Goal: Transaction & Acquisition: Purchase product/service

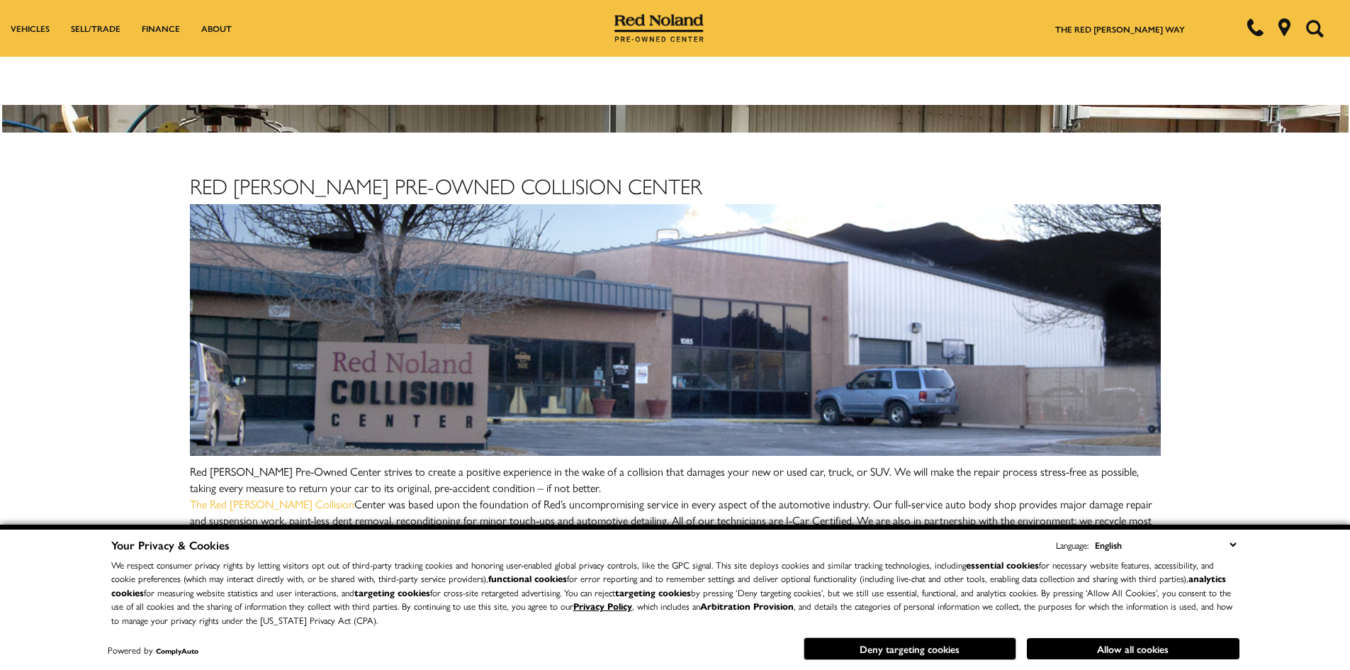
scroll to position [324, 0]
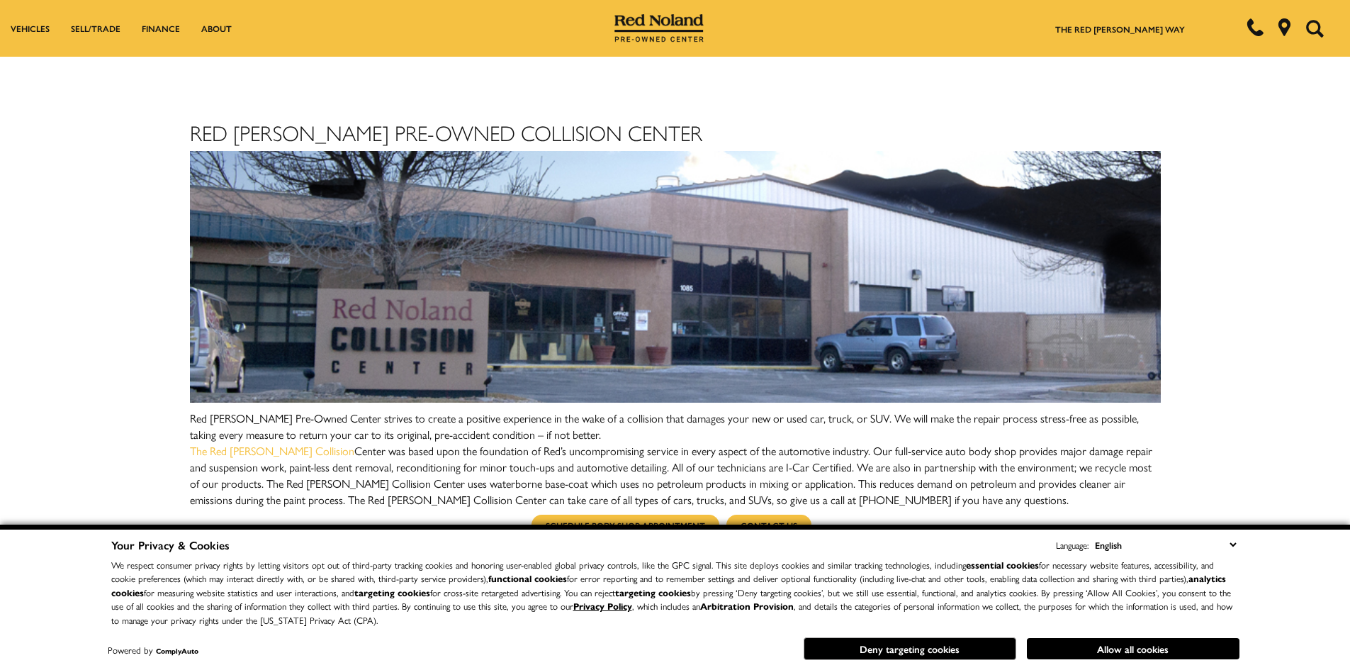
drag, startPoint x: 47, startPoint y: 409, endPoint x: 59, endPoint y: 467, distance: 59.4
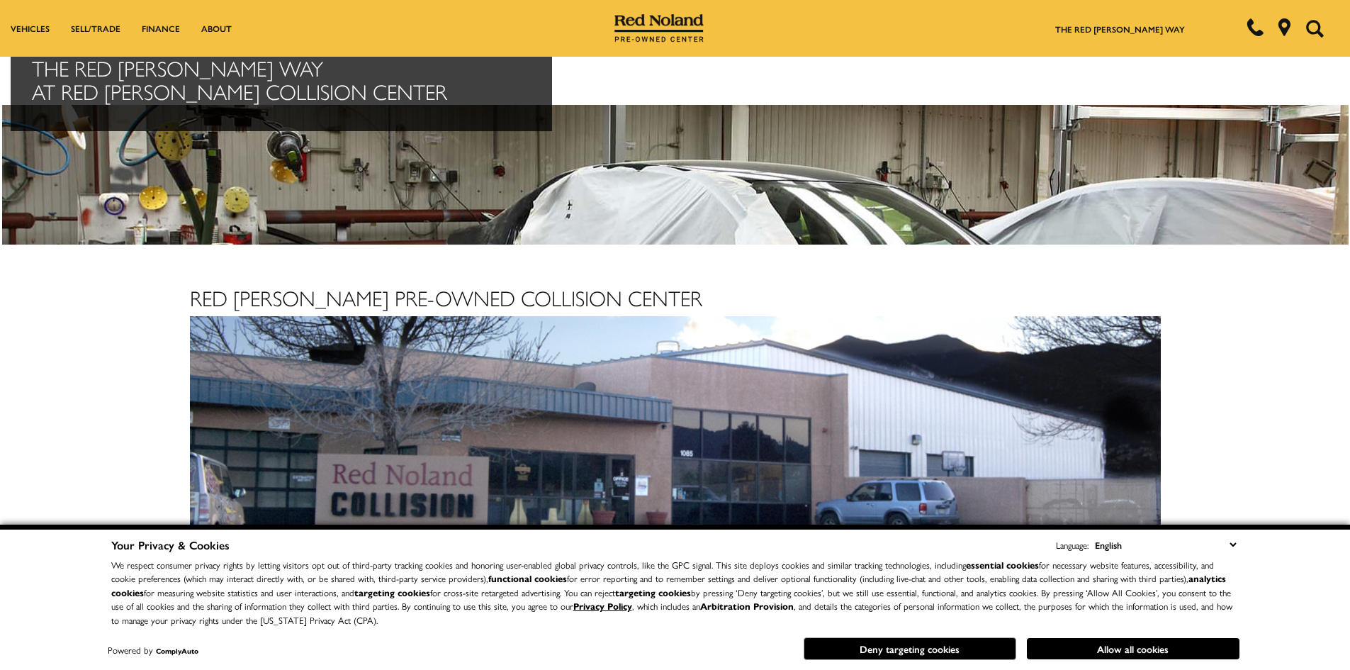
drag, startPoint x: 113, startPoint y: 359, endPoint x: 137, endPoint y: 284, distance: 78.9
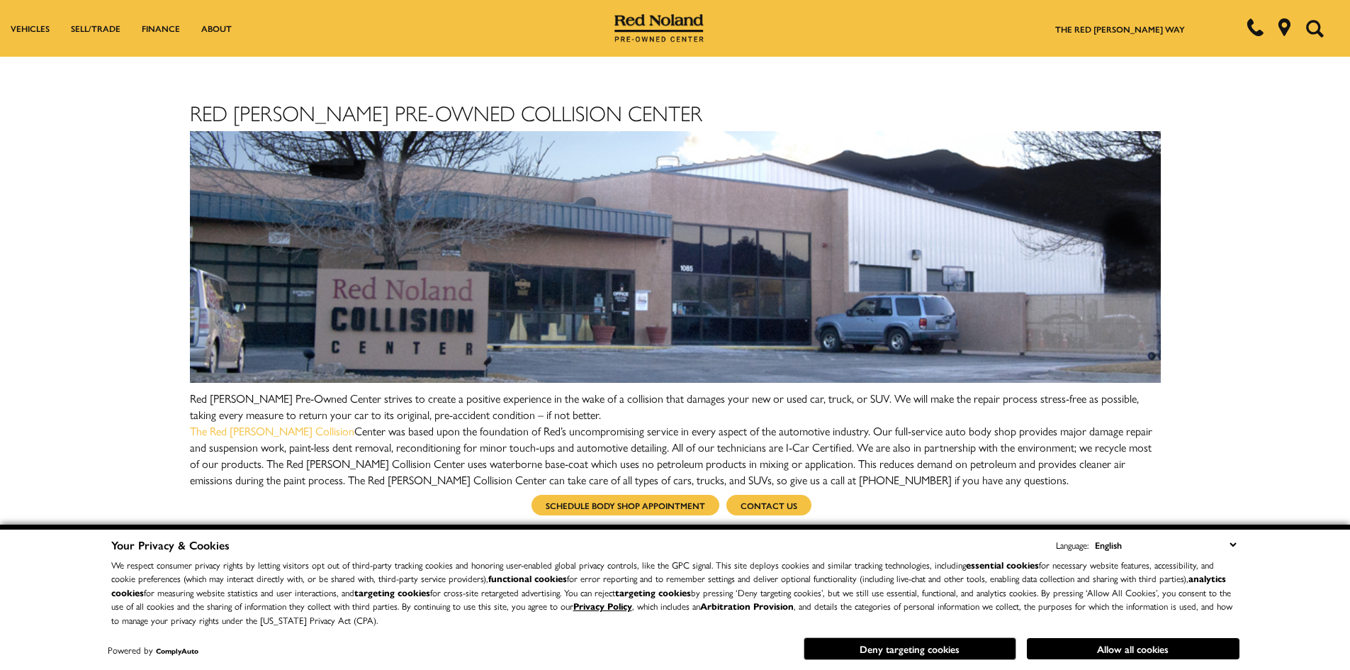
drag, startPoint x: 130, startPoint y: 410, endPoint x: 123, endPoint y: 458, distance: 48.0
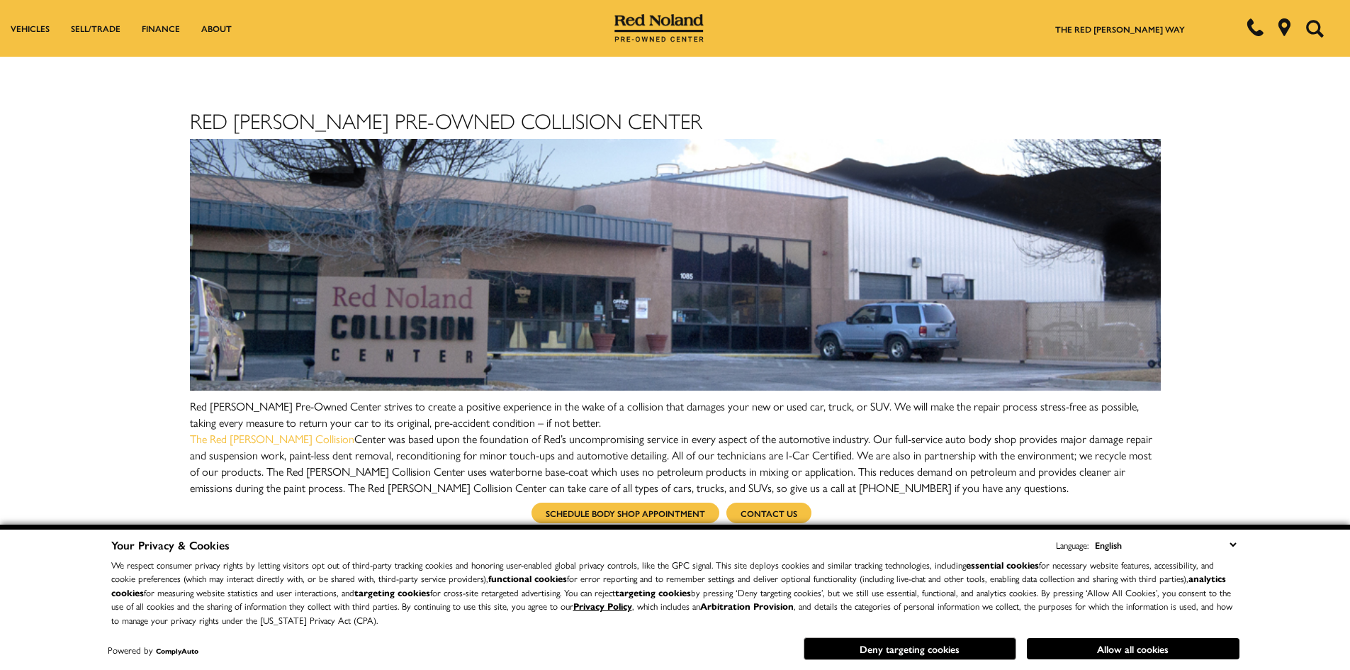
drag, startPoint x: 169, startPoint y: 410, endPoint x: 160, endPoint y: 376, distance: 35.9
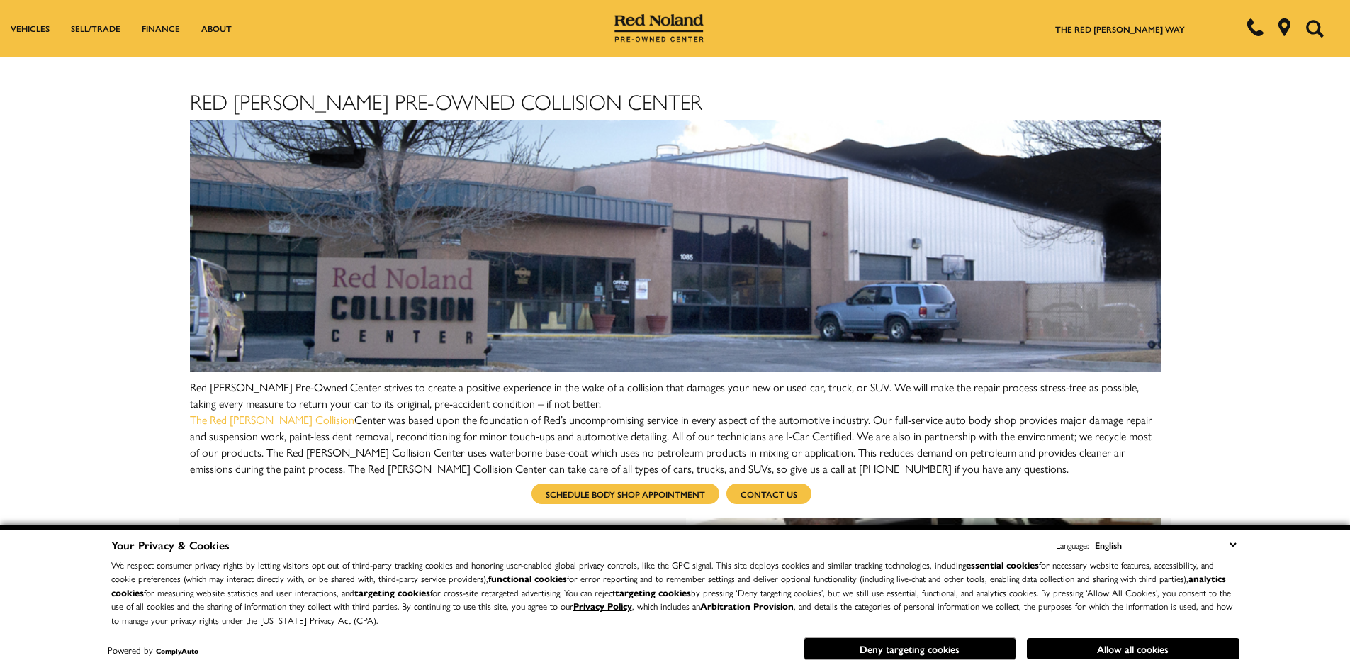
scroll to position [284, 0]
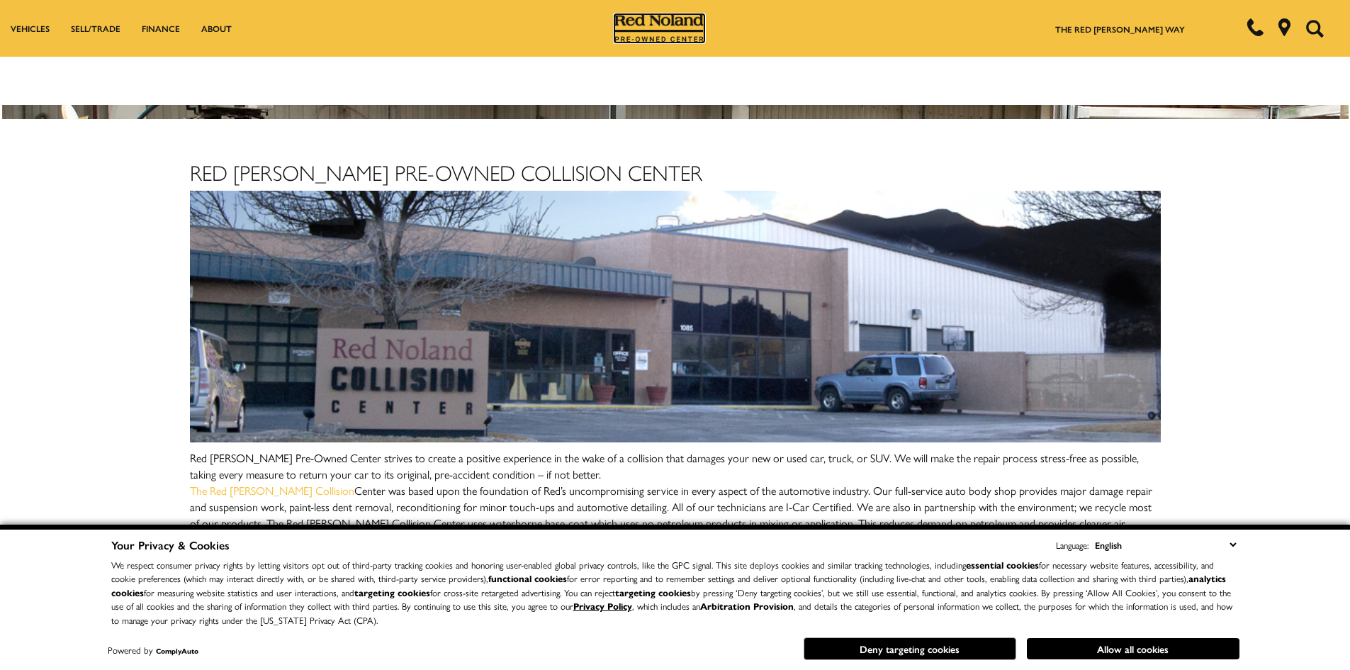
click at [654, 23] on img at bounding box center [659, 28] width 89 height 28
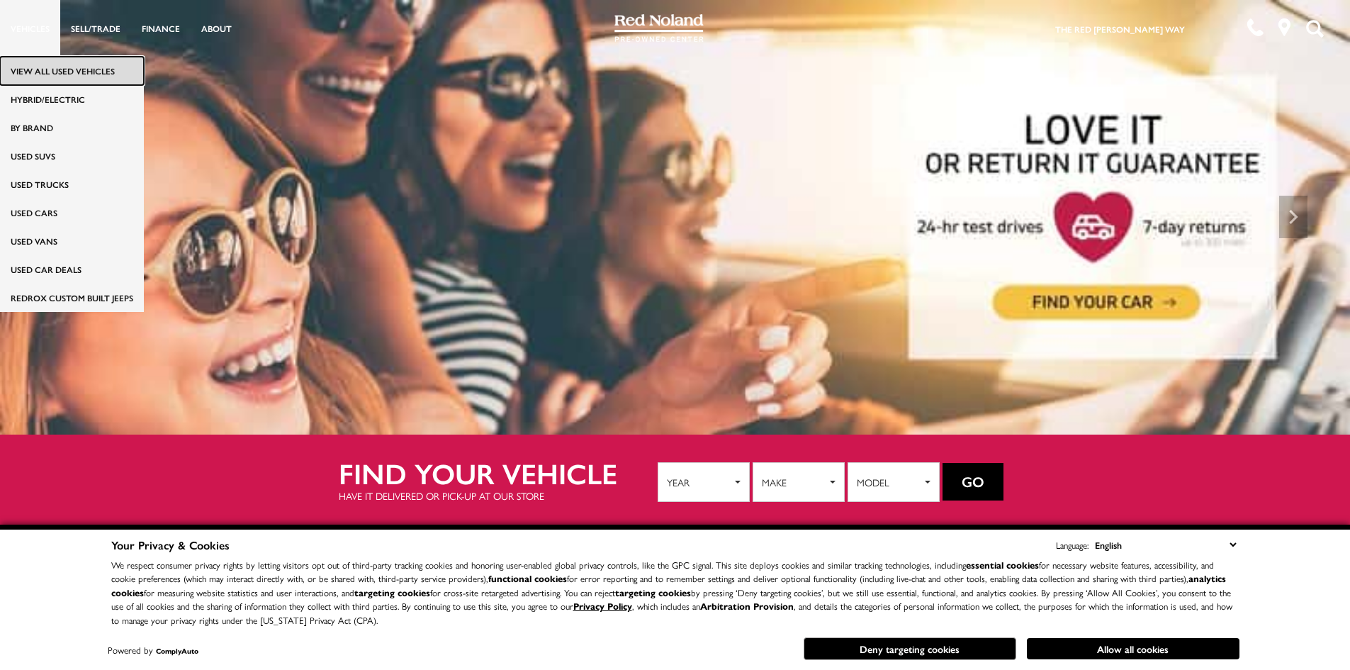
click at [30, 70] on link "View All Used Vehicles" at bounding box center [72, 71] width 144 height 28
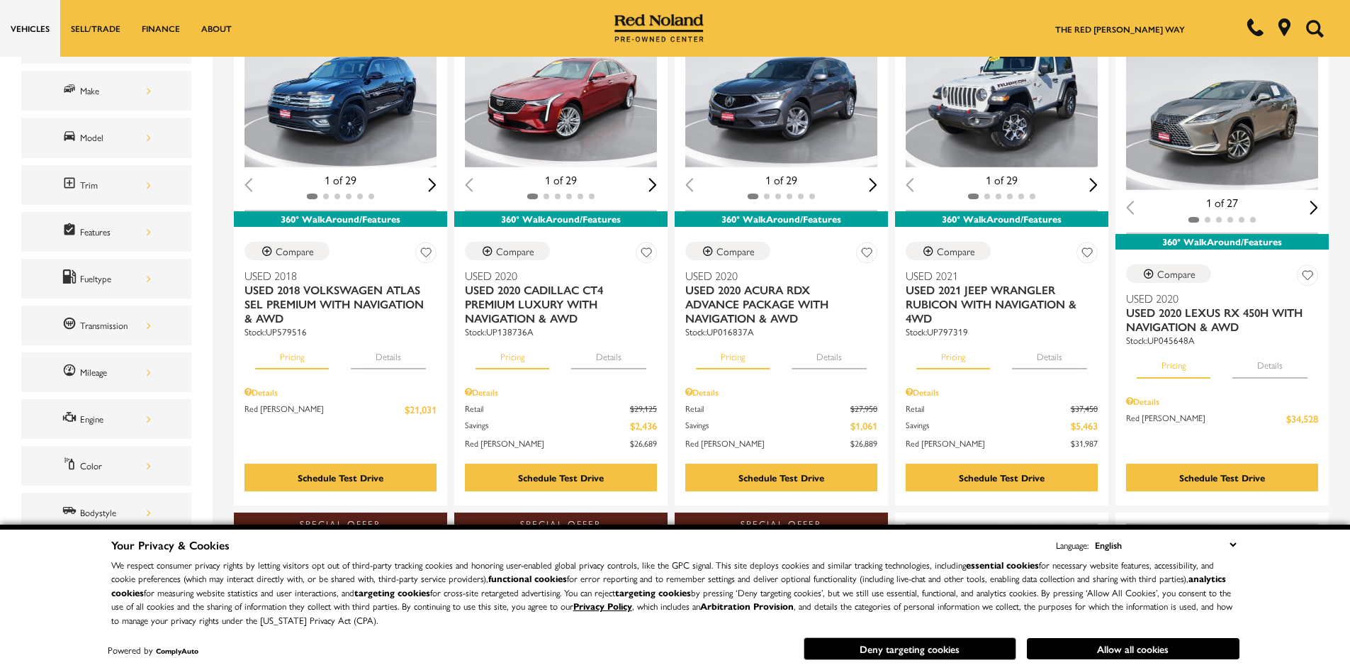
scroll to position [266, 0]
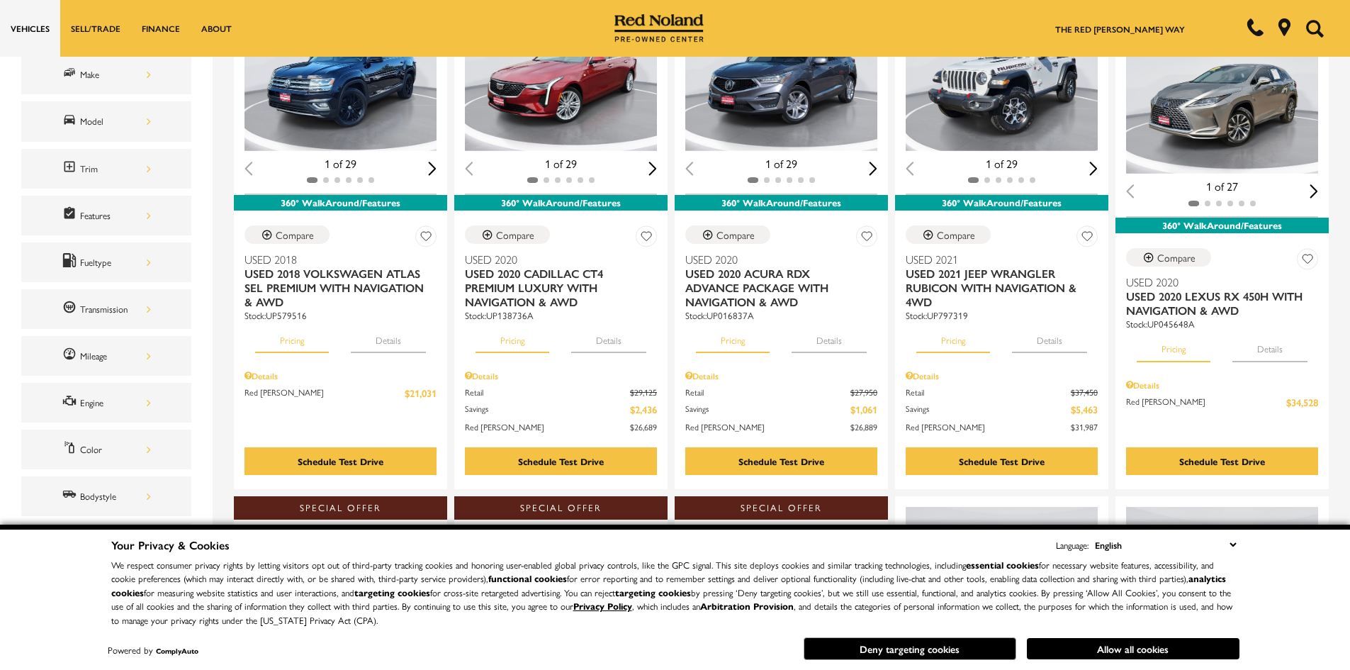
drag, startPoint x: 196, startPoint y: 247, endPoint x: 194, endPoint y: 278, distance: 30.5
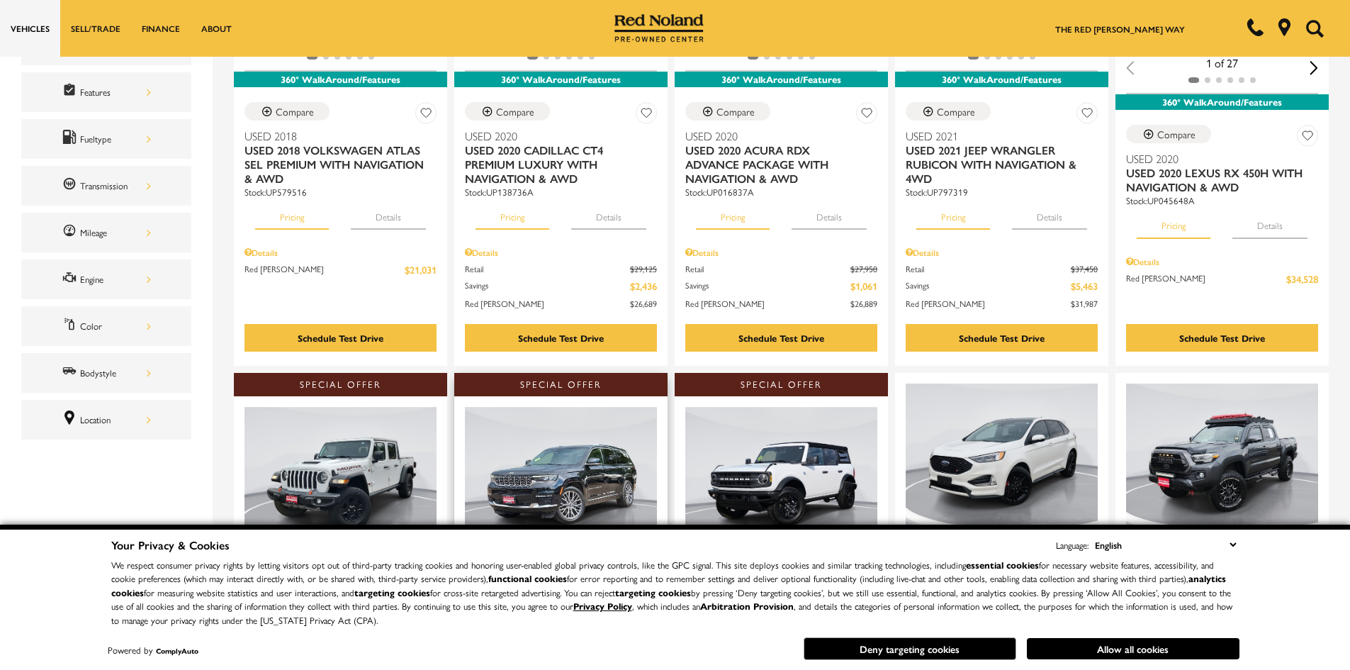
scroll to position [408, 0]
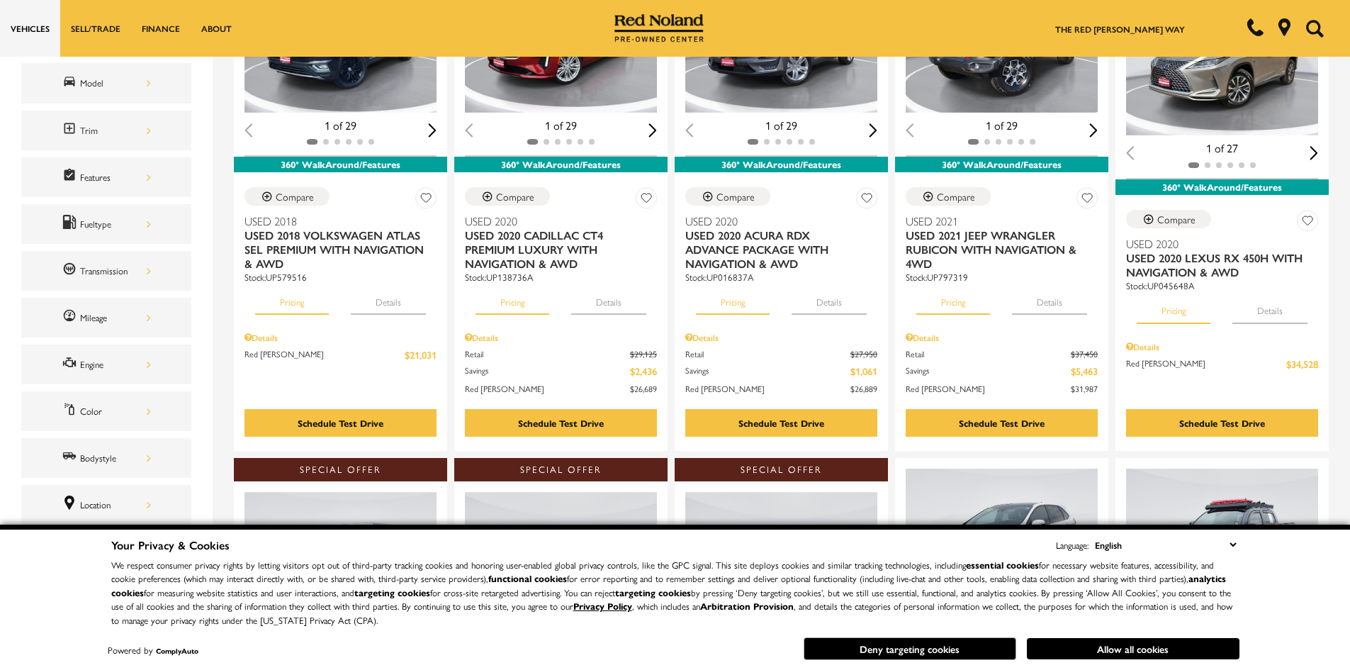
drag, startPoint x: 202, startPoint y: 291, endPoint x: 199, endPoint y: 267, distance: 24.3
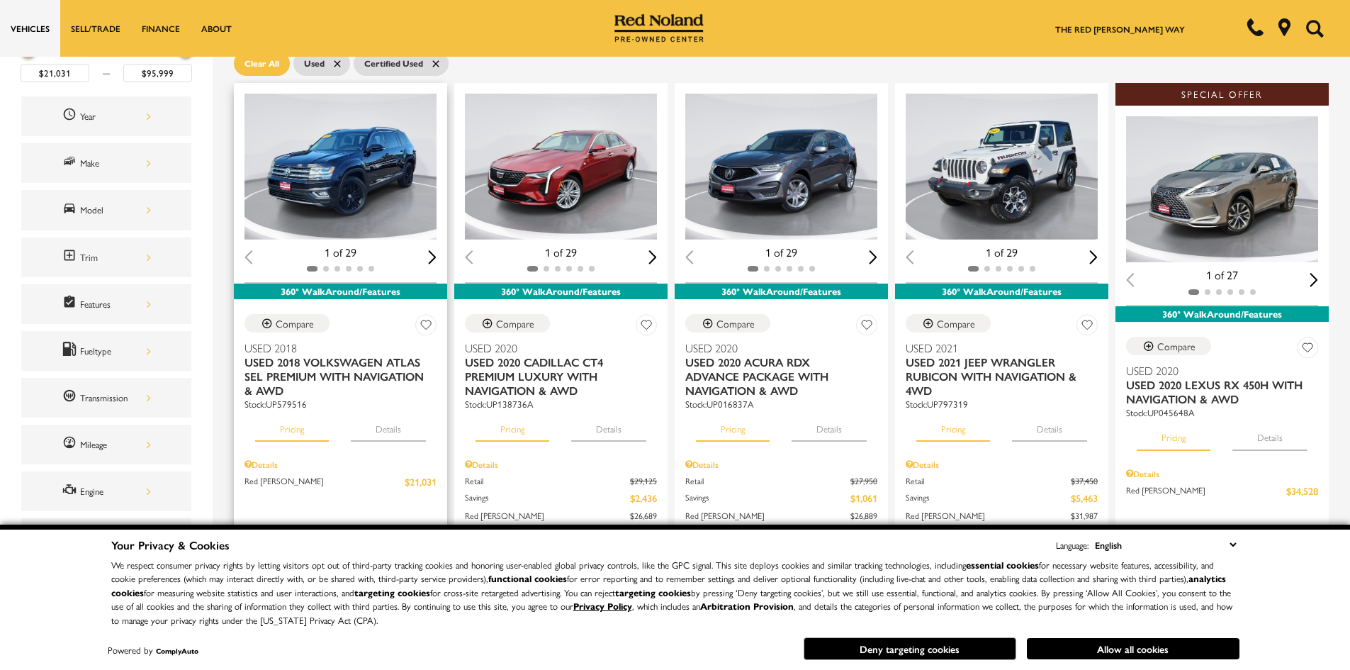
scroll to position [38, 0]
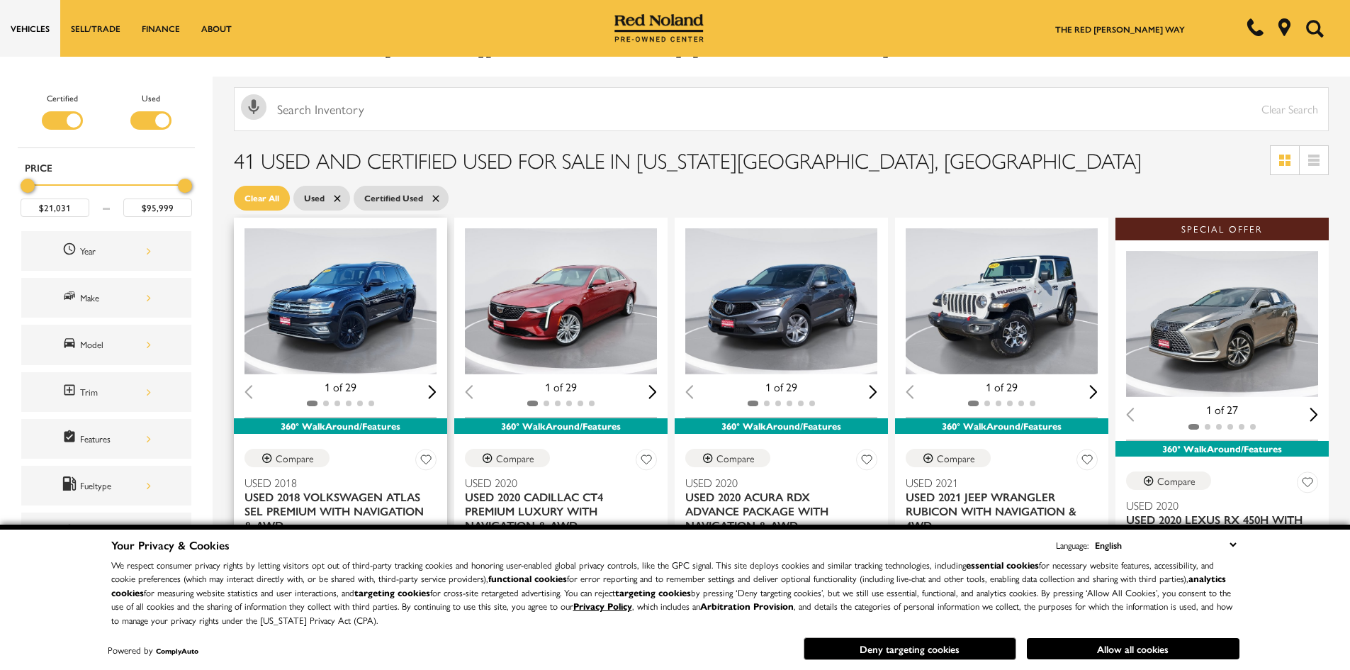
drag, startPoint x: 221, startPoint y: 309, endPoint x: 239, endPoint y: 220, distance: 90.4
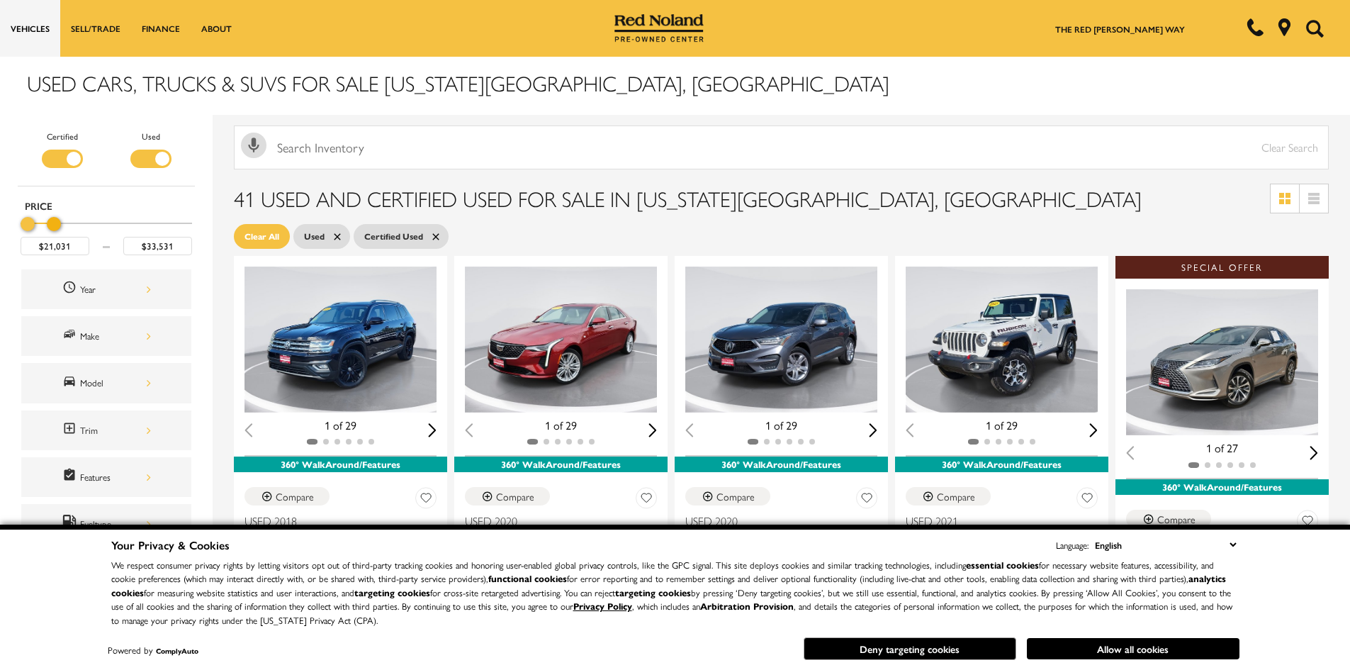
drag, startPoint x: 181, startPoint y: 223, endPoint x: 50, endPoint y: 220, distance: 131.2
click at [50, 220] on div "Maximum Price" at bounding box center [54, 224] width 14 height 14
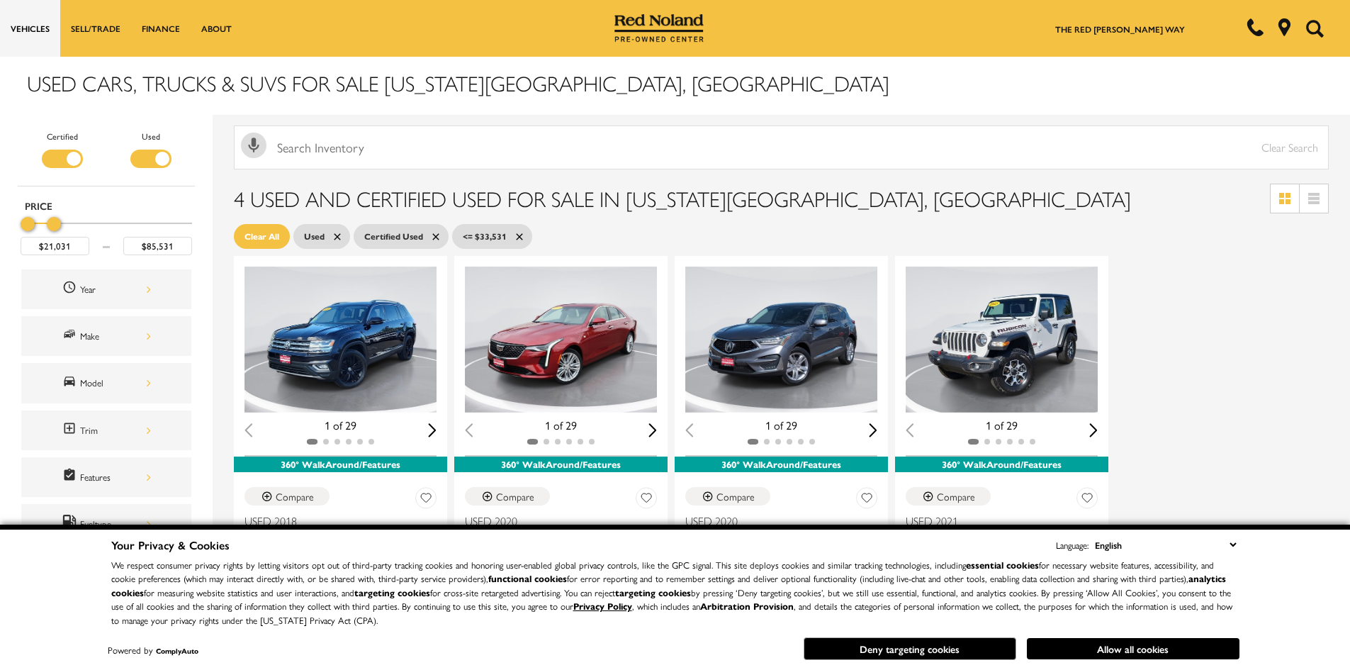
type input "$95,999"
drag, startPoint x: 57, startPoint y: 222, endPoint x: 131, endPoint y: 244, distance: 77.6
click at [296, 221] on section "Certified Used Type Price $21,031 $95,999 Year Make Model Trim Features Fueltyp…" at bounding box center [675, 600] width 1350 height 970
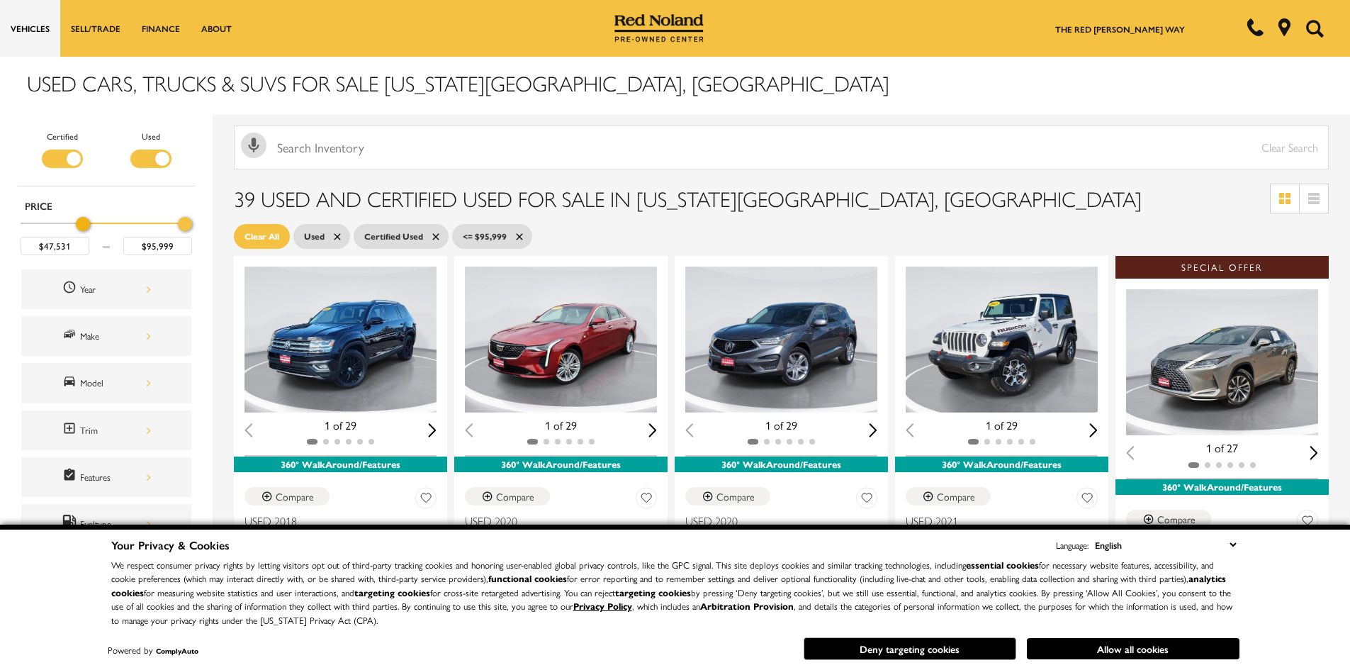
drag, startPoint x: 28, startPoint y: 220, endPoint x: 84, endPoint y: 225, distance: 56.2
click at [84, 225] on div "Minimum Price" at bounding box center [83, 224] width 14 height 14
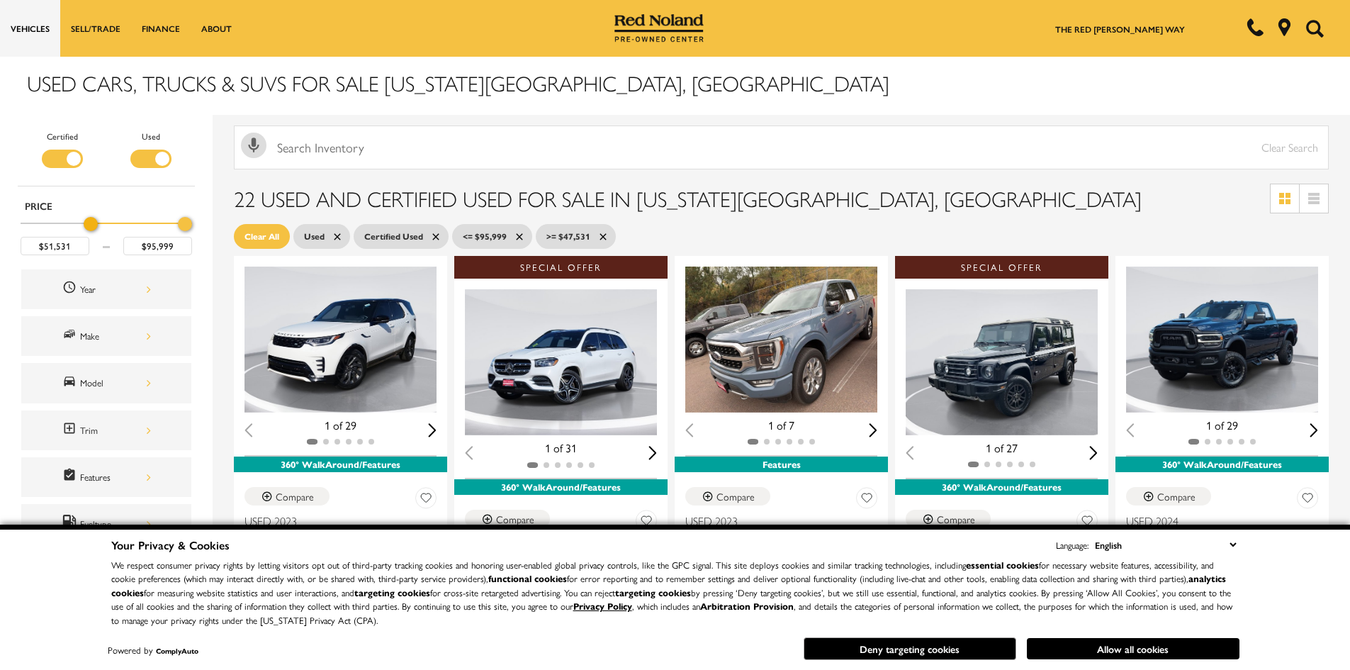
type input "$52,031"
drag, startPoint x: 82, startPoint y: 222, endPoint x: 91, endPoint y: 222, distance: 9.2
click at [91, 222] on div "Minimum Price" at bounding box center [93, 224] width 14 height 14
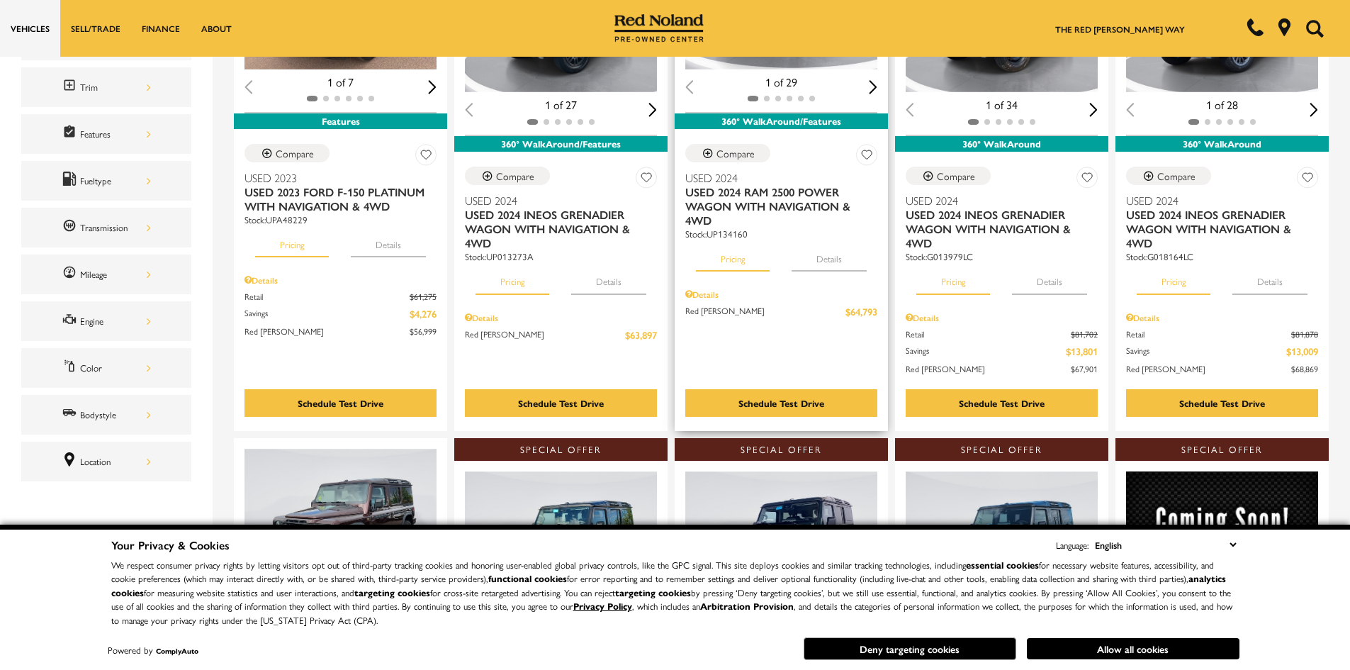
scroll to position [354, 0]
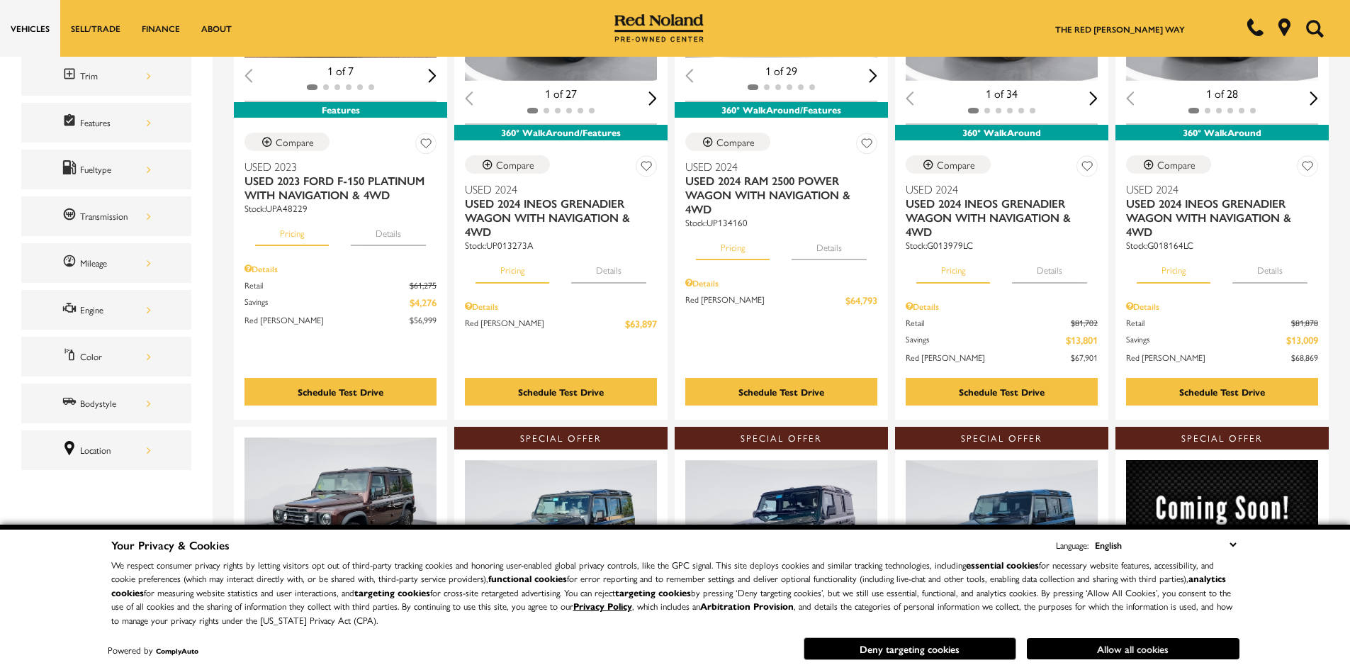
click at [1089, 652] on button "Allow all cookies" at bounding box center [1133, 648] width 213 height 21
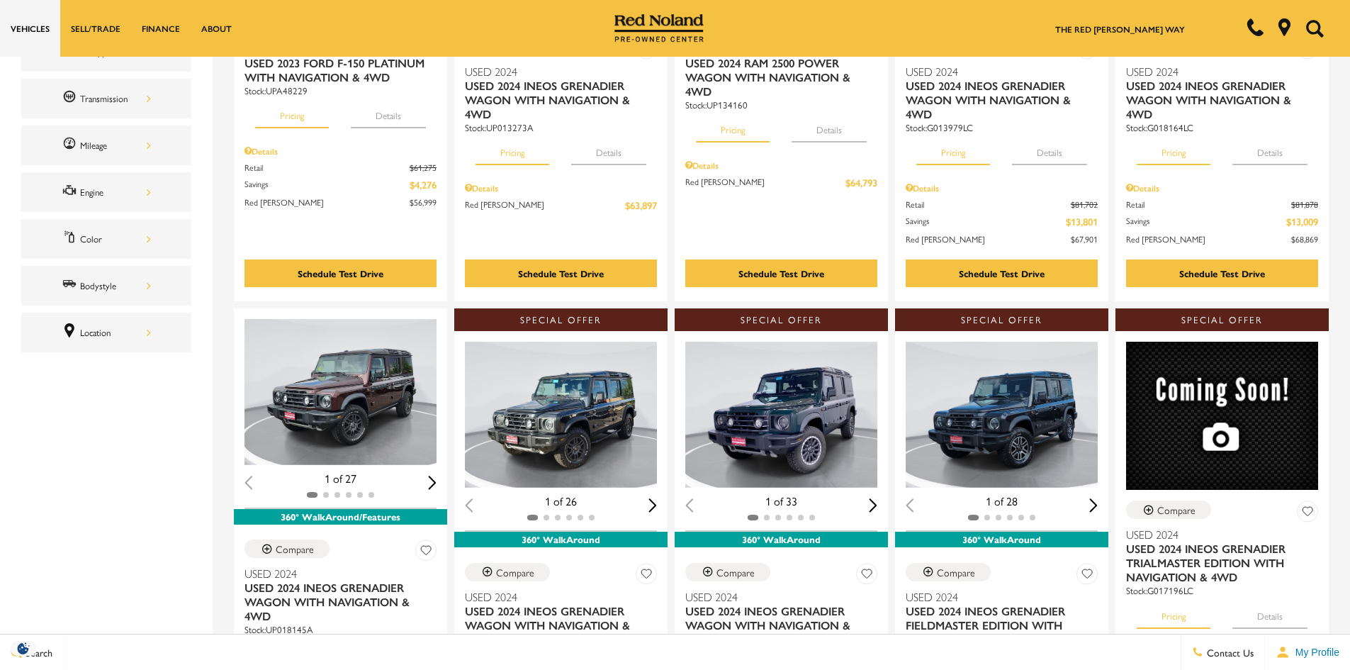
scroll to position [0, 0]
